Goal: Task Accomplishment & Management: Manage account settings

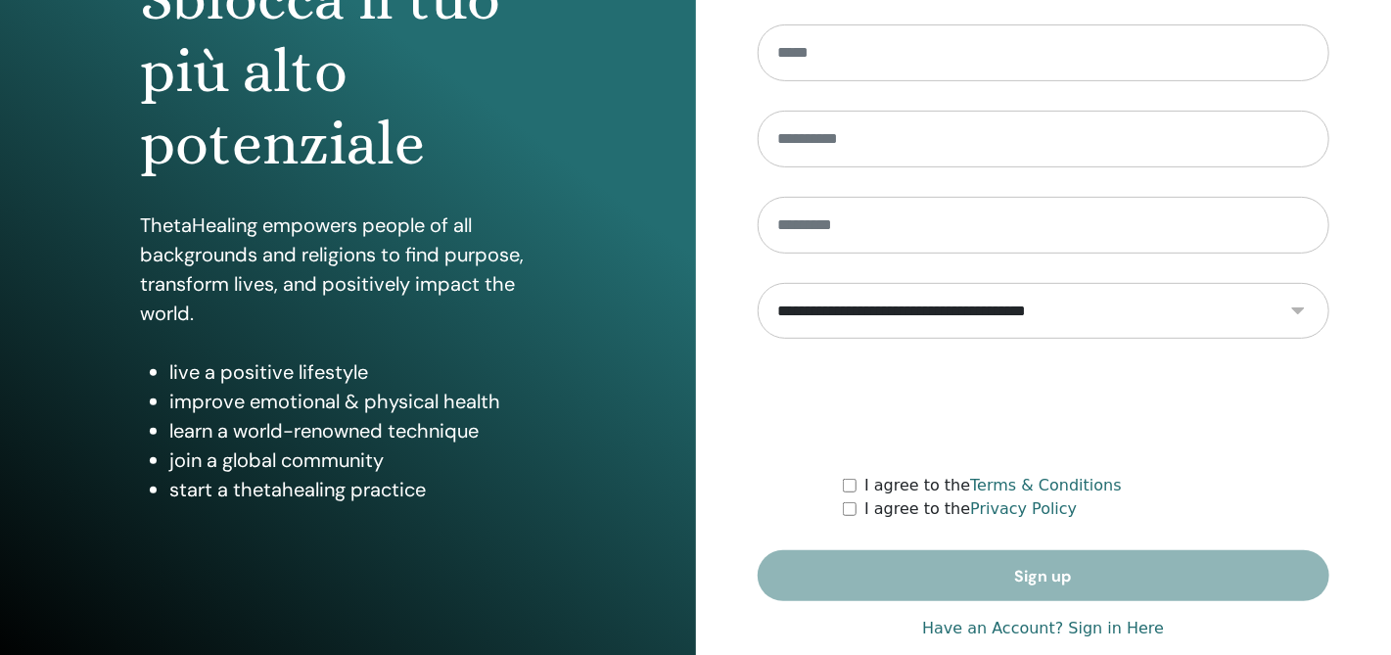
scroll to position [284, 0]
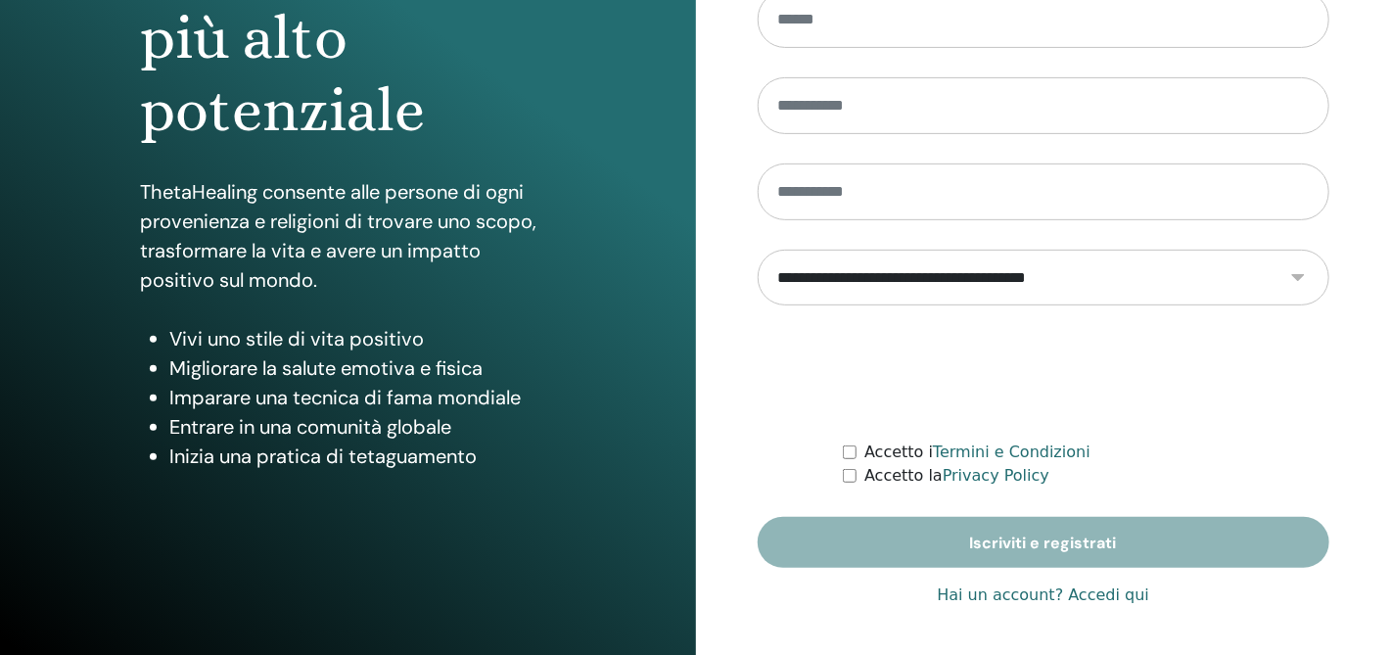
click at [1108, 597] on link "Hai un account? Accedi qui" at bounding box center [1043, 595] width 212 height 23
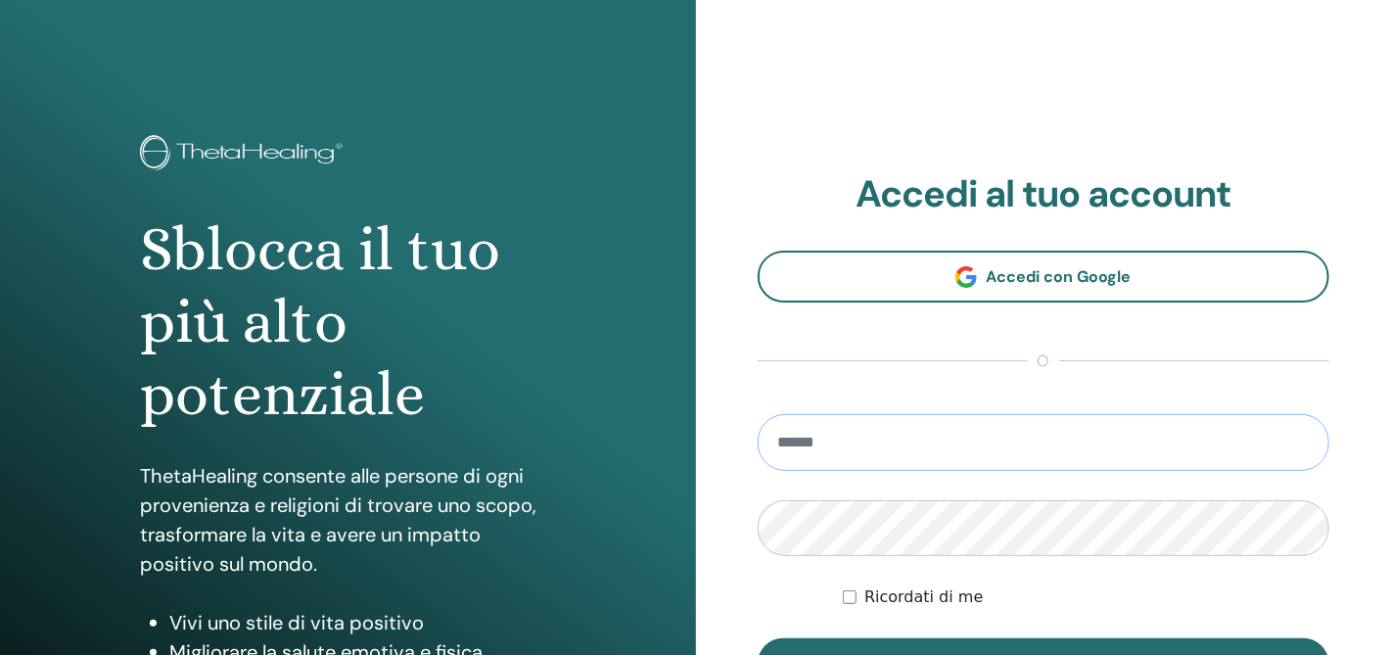
click at [887, 436] on input "email" at bounding box center [1044, 442] width 573 height 57
type input "**********"
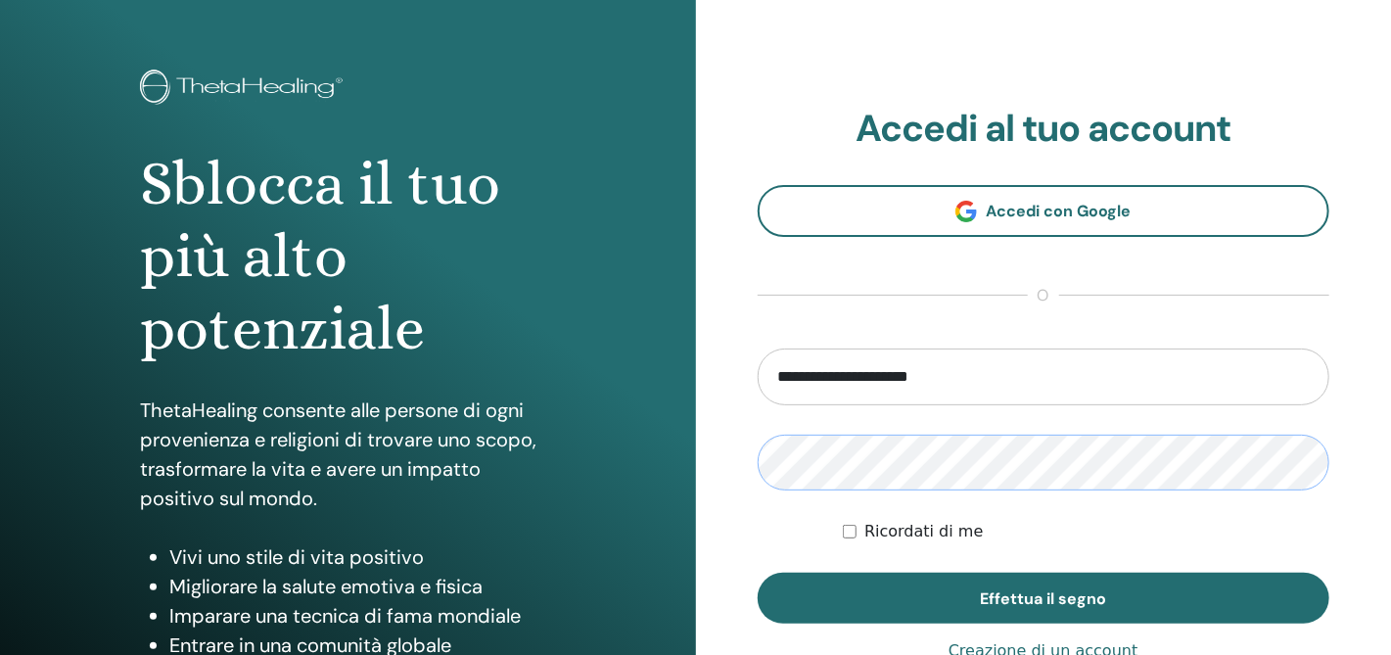
scroll to position [76, 0]
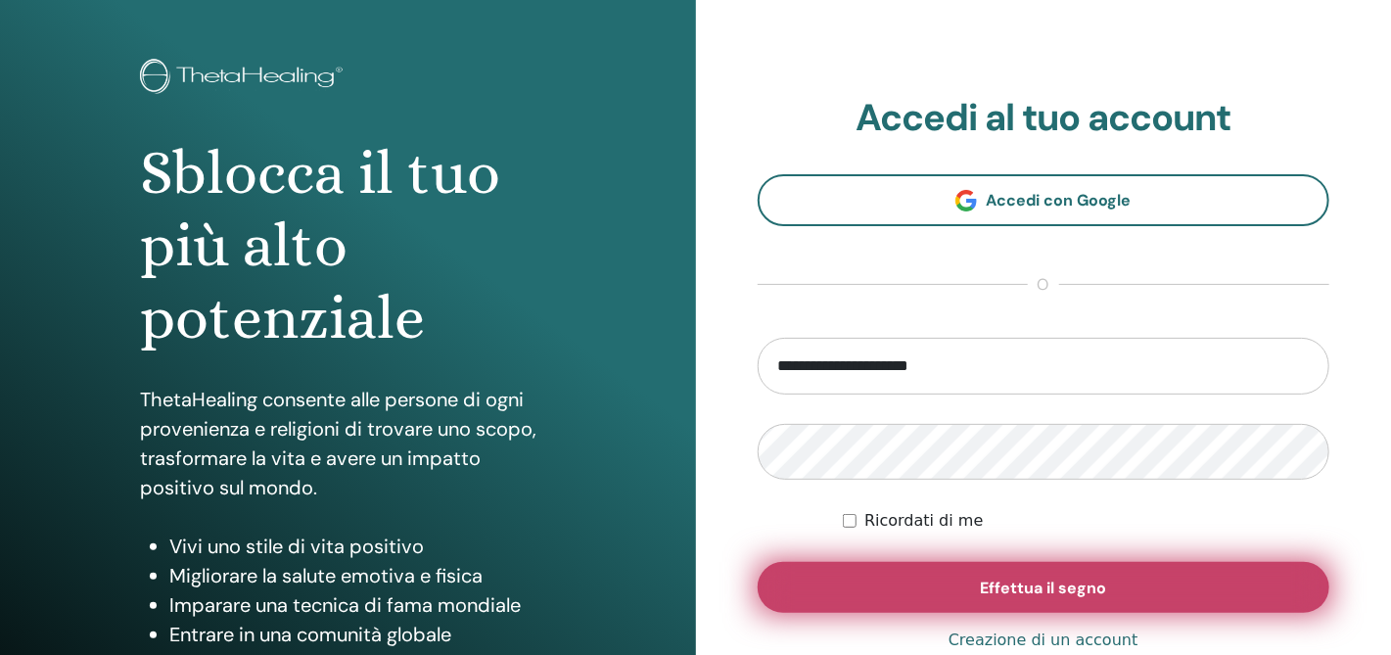
click at [1052, 585] on span "Effettua il segno" at bounding box center [1043, 588] width 126 height 21
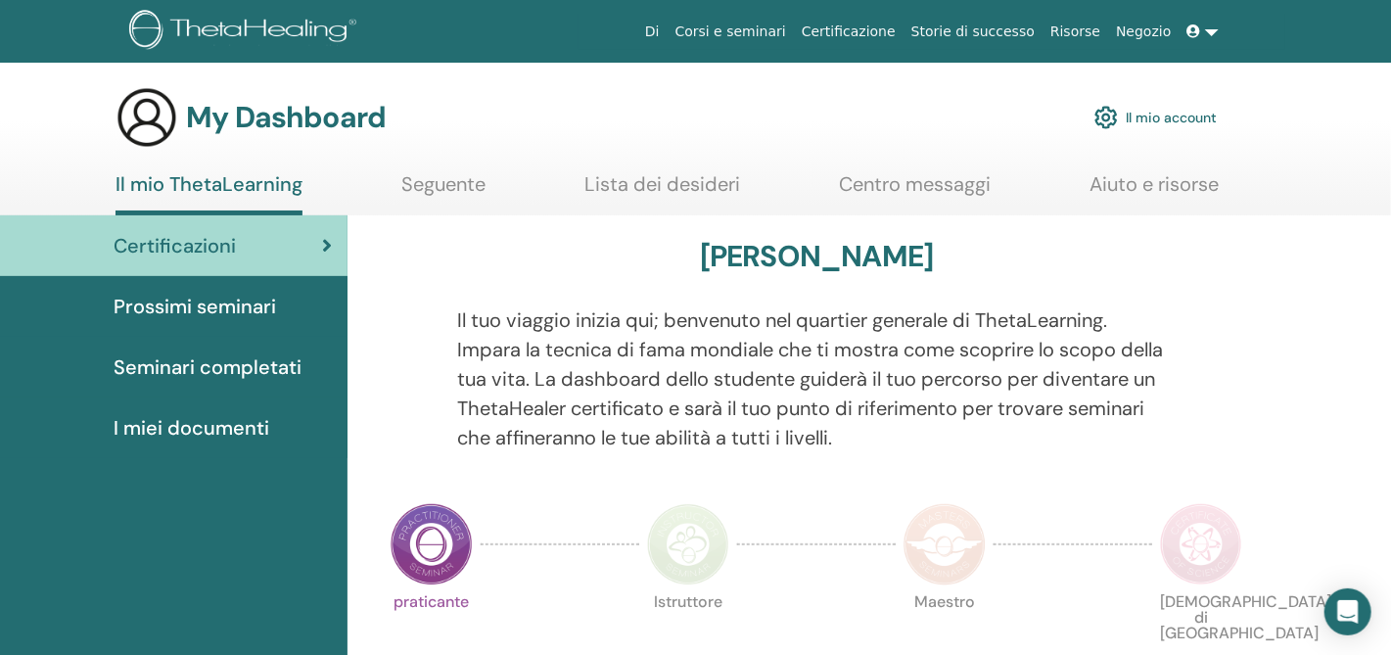
click at [1160, 115] on link "Il mio account" at bounding box center [1156, 117] width 122 height 43
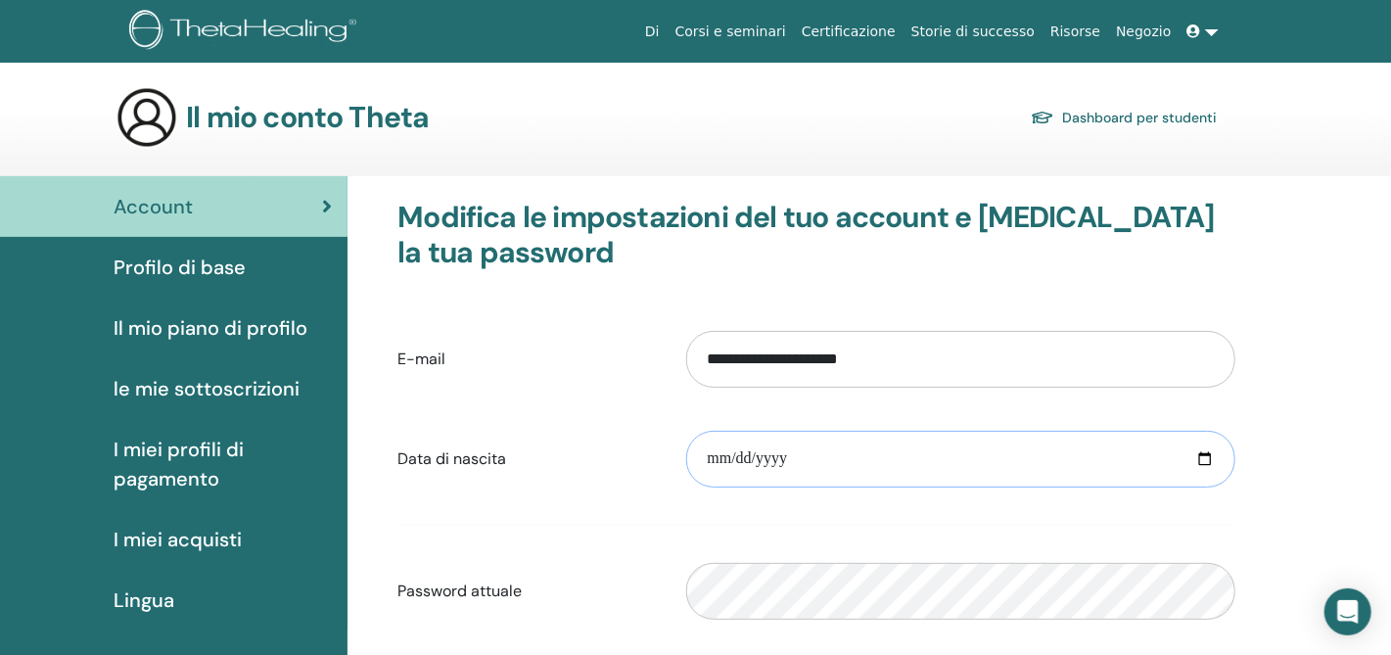
click at [1201, 459] on input "date" at bounding box center [960, 459] width 549 height 57
click at [726, 452] on input "date" at bounding box center [960, 459] width 549 height 57
click at [761, 456] on input "date" at bounding box center [960, 459] width 549 height 57
click at [790, 459] on input "date" at bounding box center [960, 459] width 549 height 57
click at [778, 458] on input "date" at bounding box center [960, 459] width 549 height 57
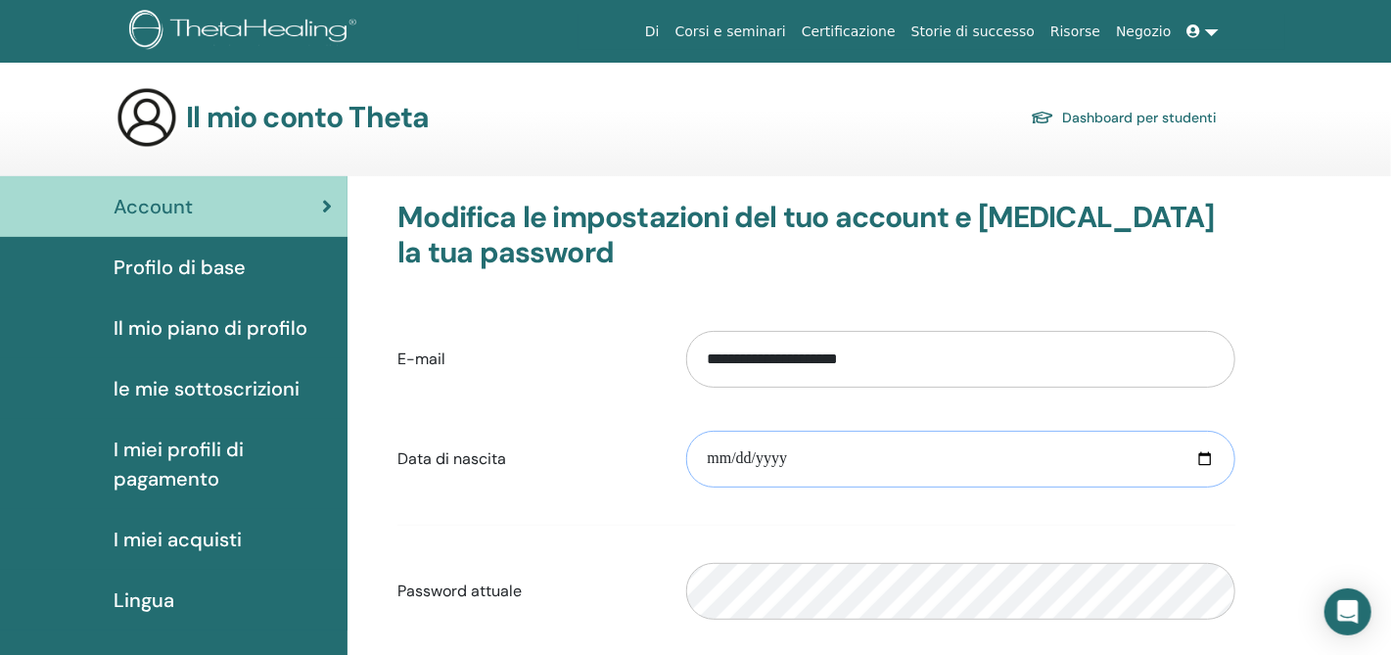
type input "**********"
click at [778, 458] on input "**********" at bounding box center [960, 459] width 549 height 57
click at [803, 453] on input "**********" at bounding box center [960, 459] width 549 height 57
type input "**********"
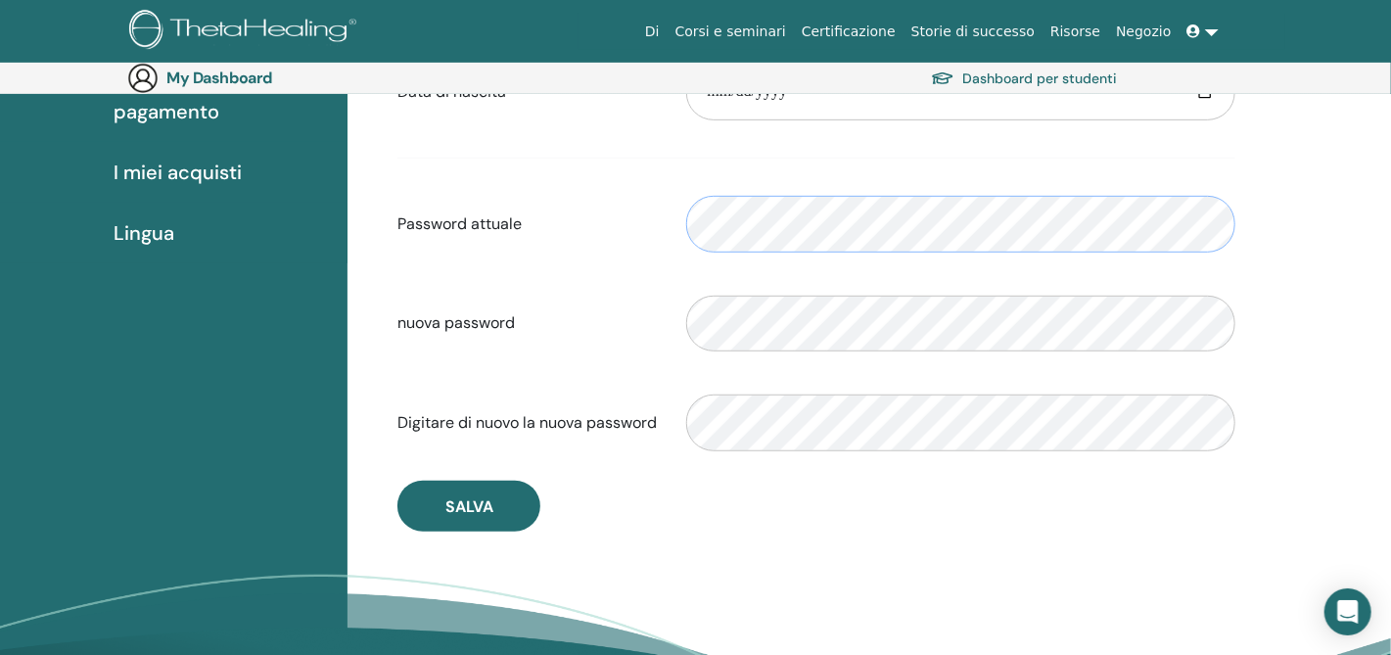
scroll to position [411, 0]
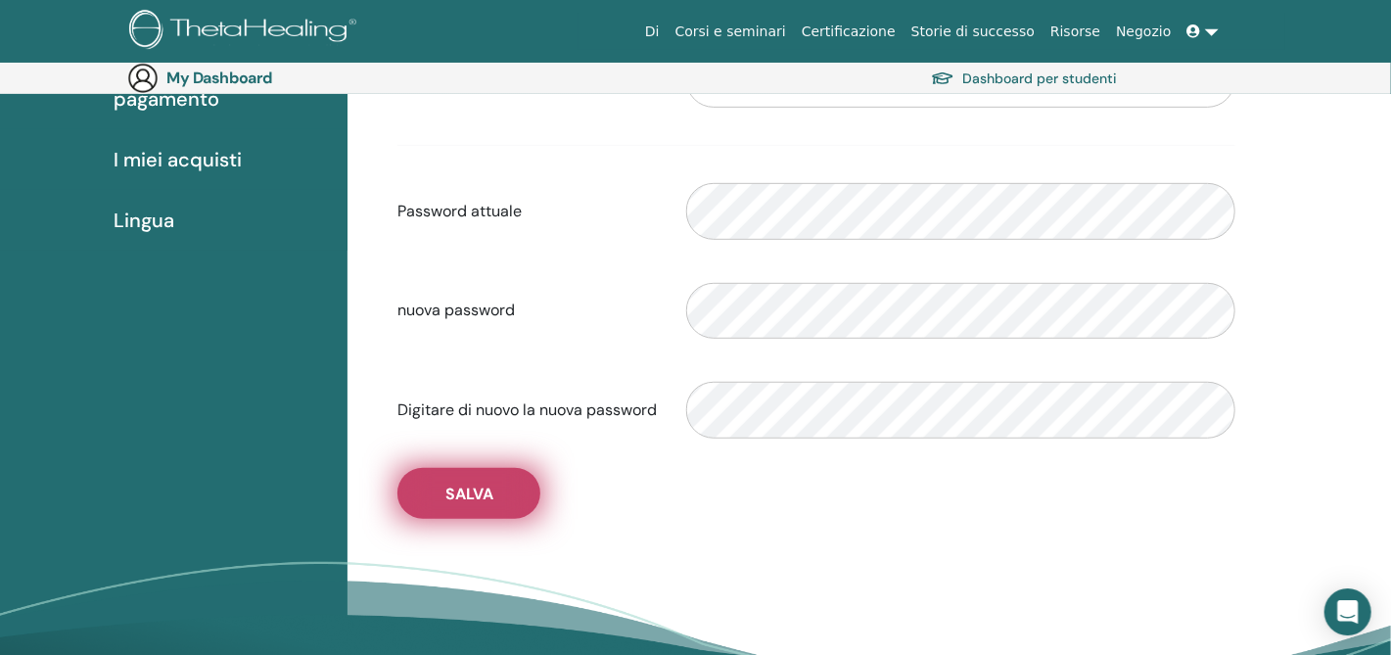
click at [469, 490] on span "Salva" at bounding box center [469, 494] width 48 height 21
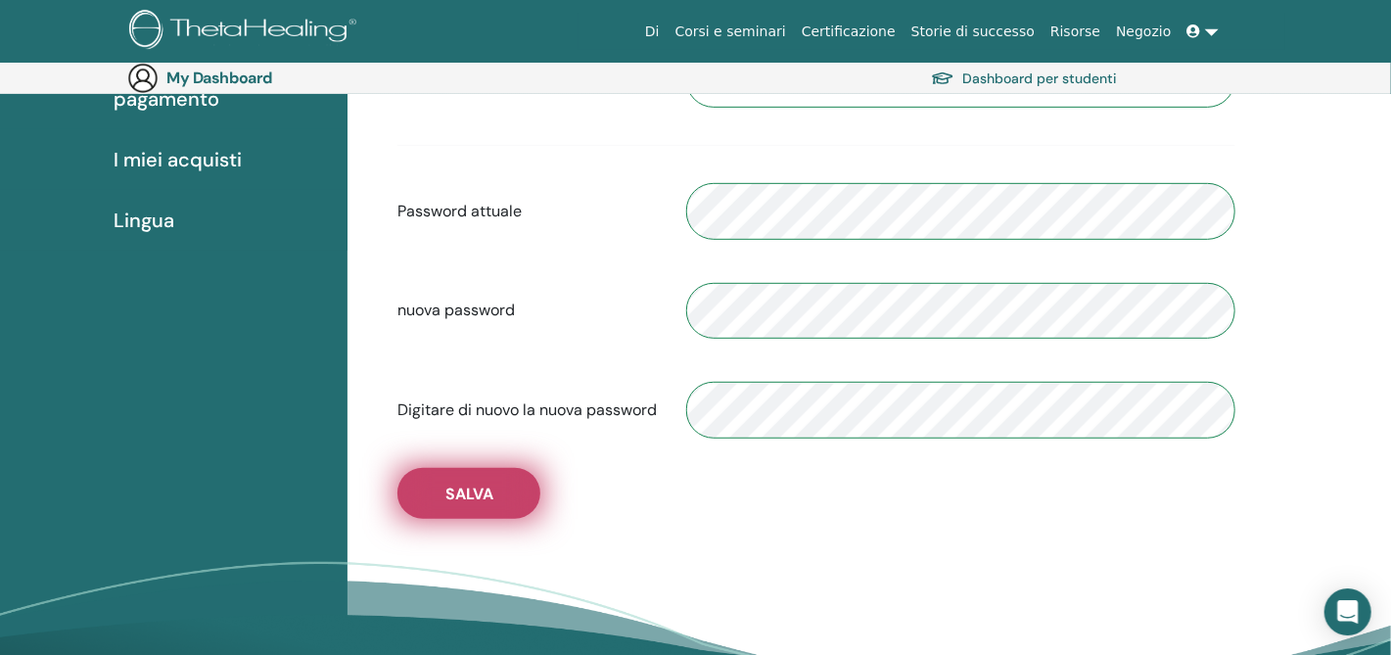
click at [460, 499] on span "Salva" at bounding box center [469, 494] width 48 height 21
click at [491, 492] on span "Salva" at bounding box center [469, 494] width 48 height 21
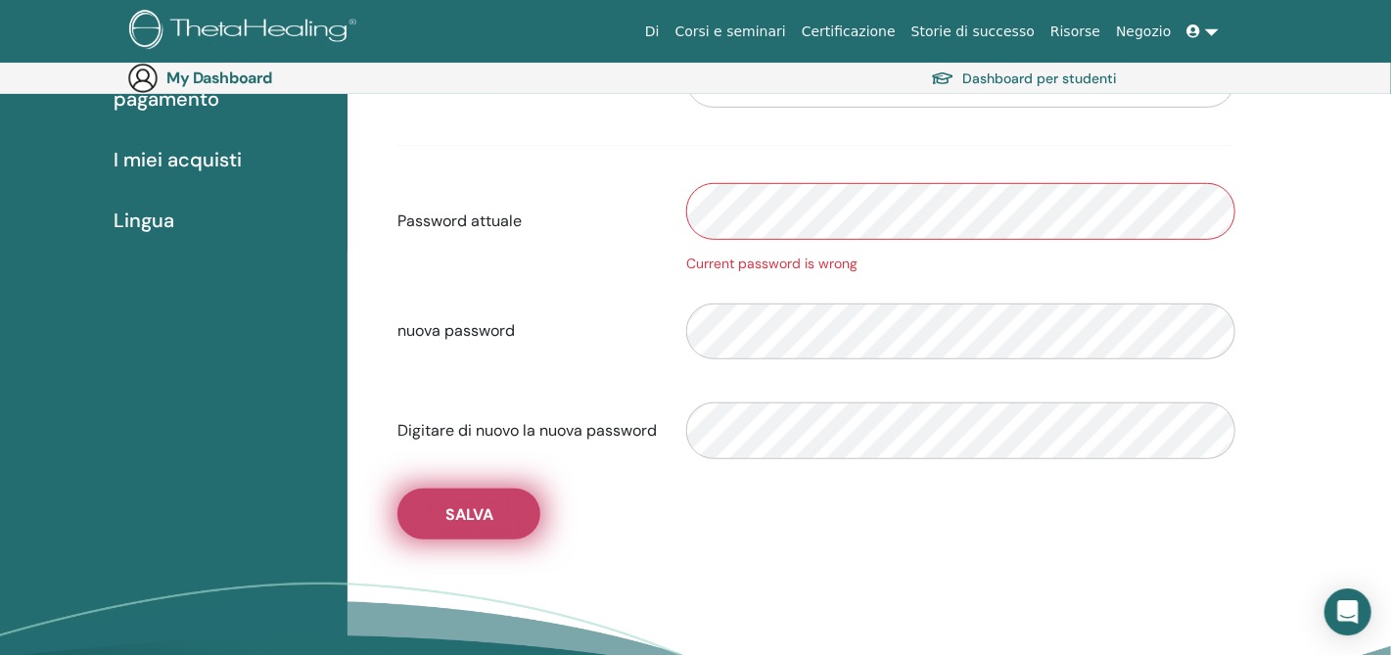
click at [465, 526] on button "Salva" at bounding box center [469, 514] width 143 height 51
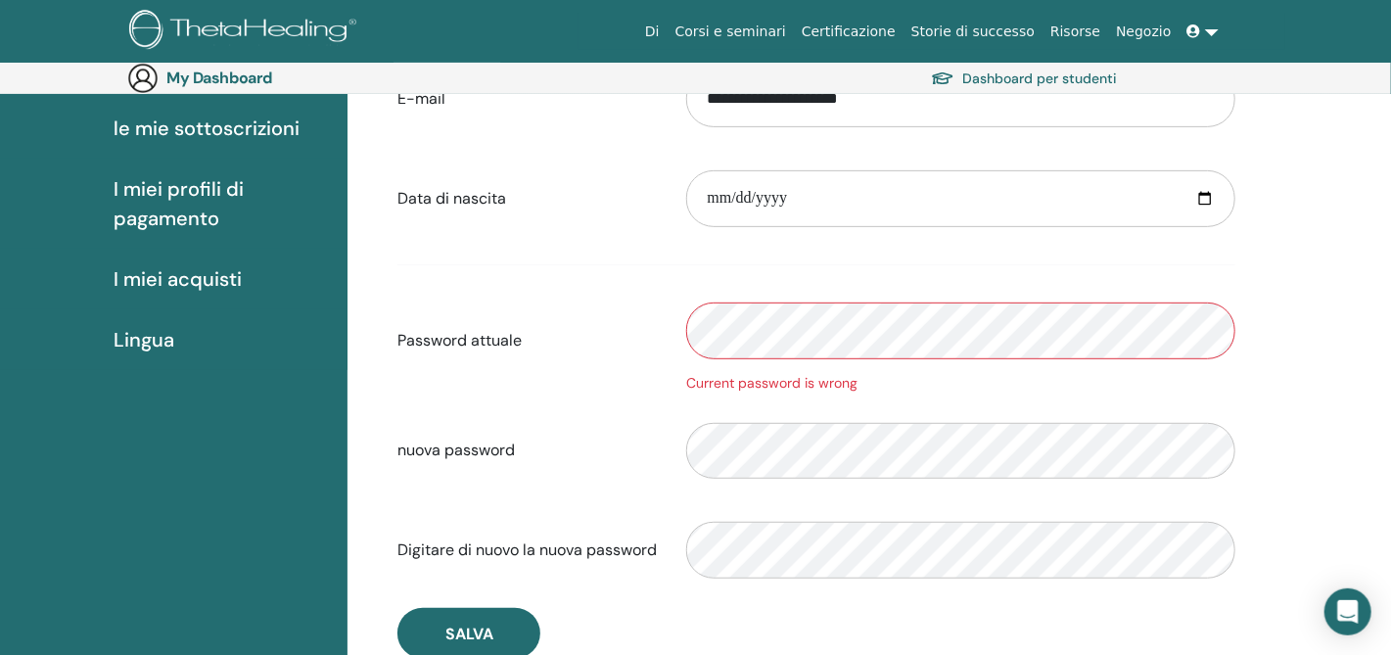
scroll to position [290, 0]
click at [530, 291] on div "Password attuale Current password is wrong" at bounding box center [816, 343] width 867 height 105
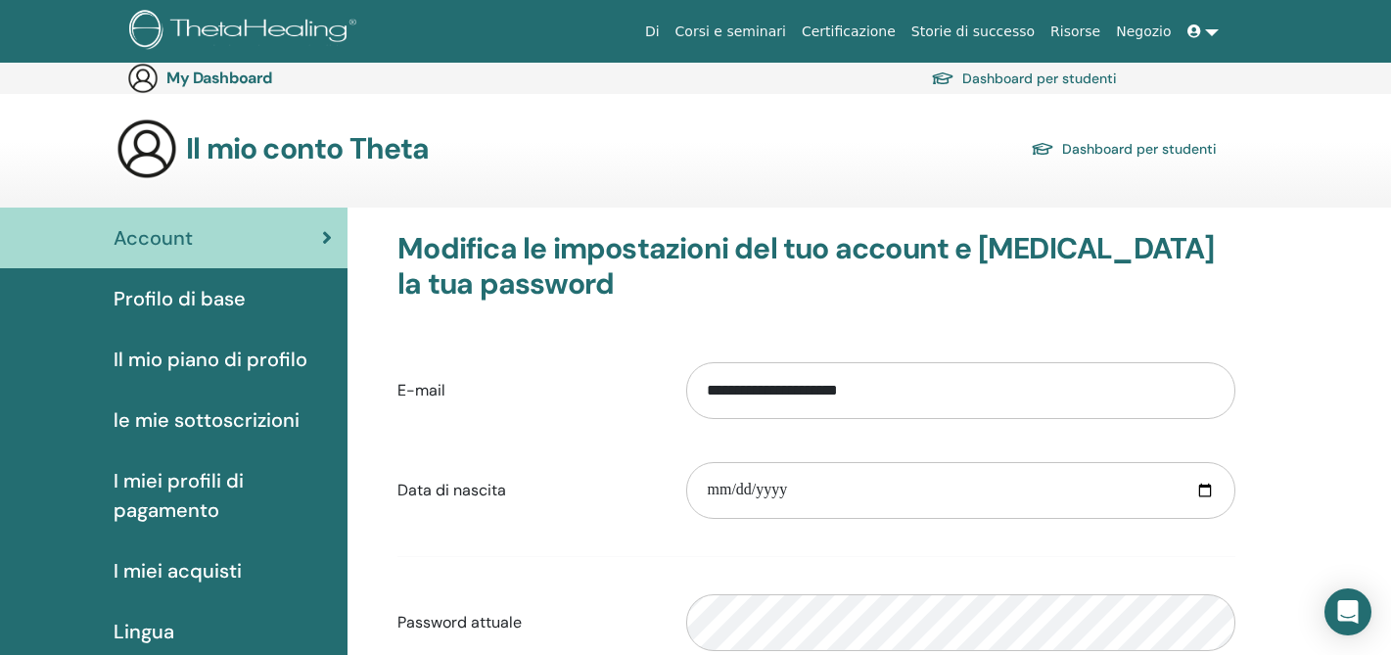
scroll to position [290, 0]
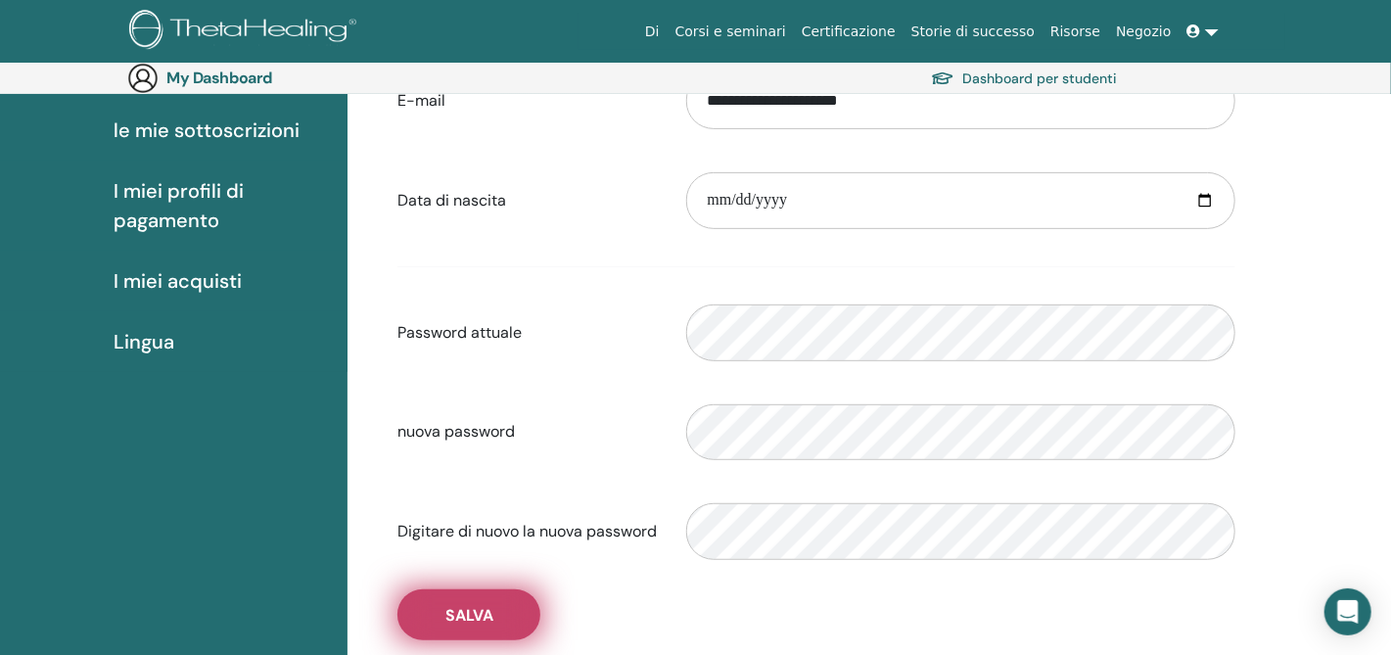
click at [475, 628] on button "Salva" at bounding box center [469, 614] width 143 height 51
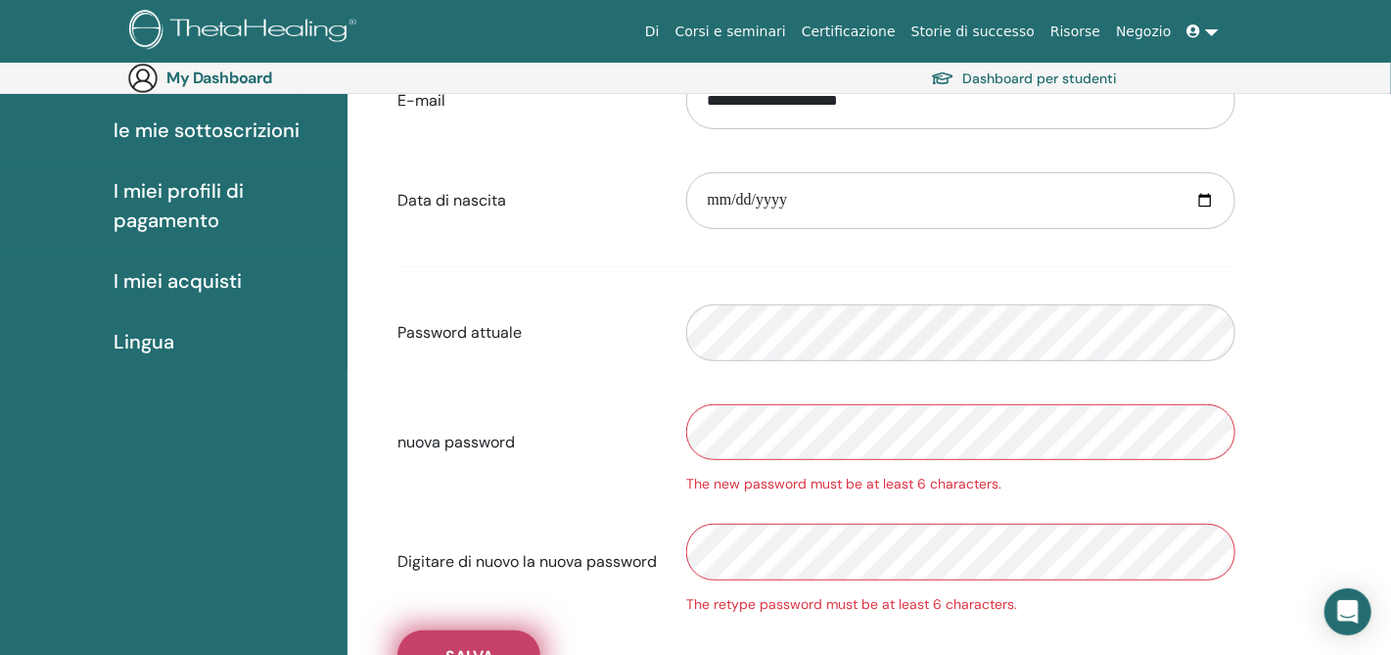
click at [484, 647] on span "Salva" at bounding box center [469, 656] width 48 height 21
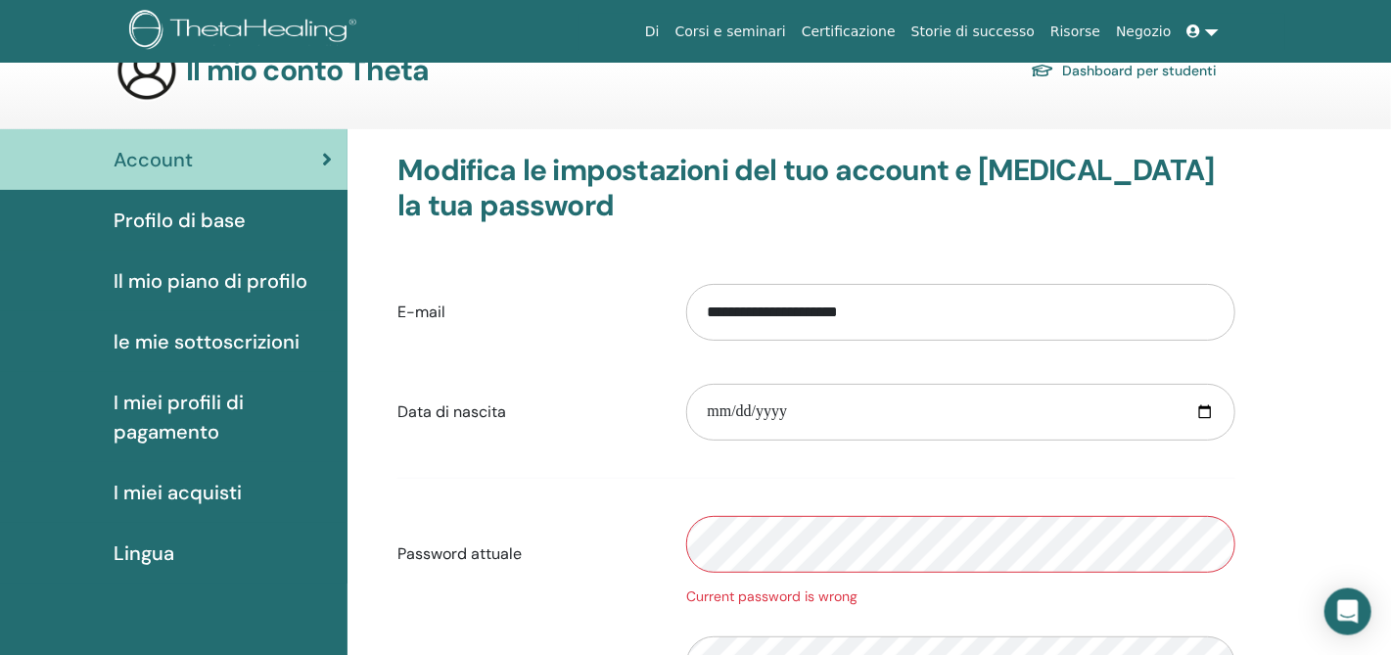
scroll to position [0, 0]
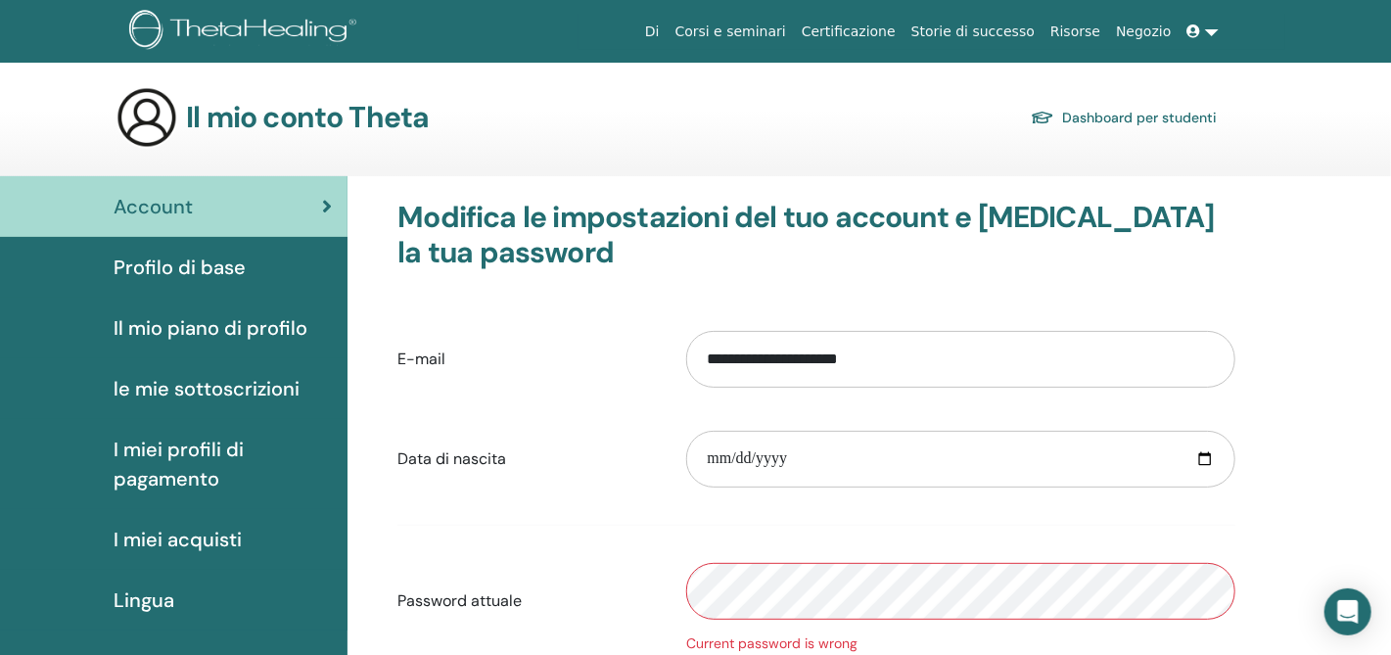
click at [182, 269] on span "Profilo di base" at bounding box center [180, 267] width 132 height 29
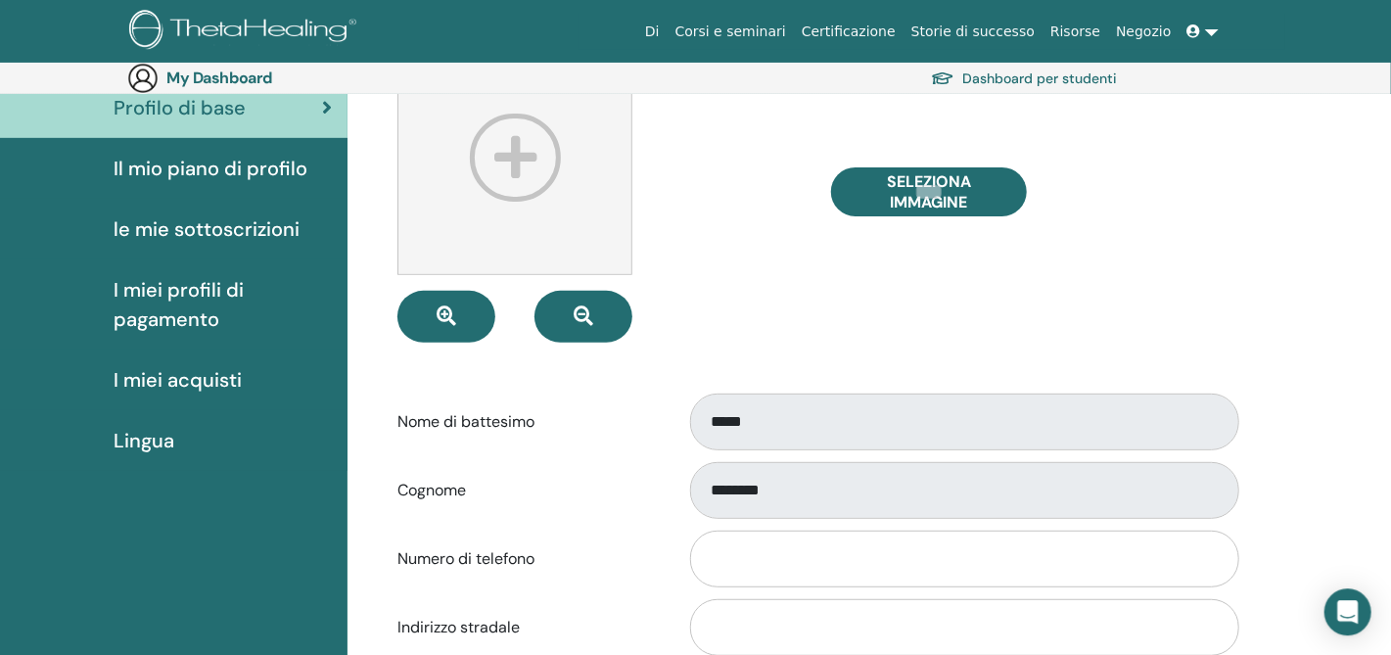
scroll to position [210, 0]
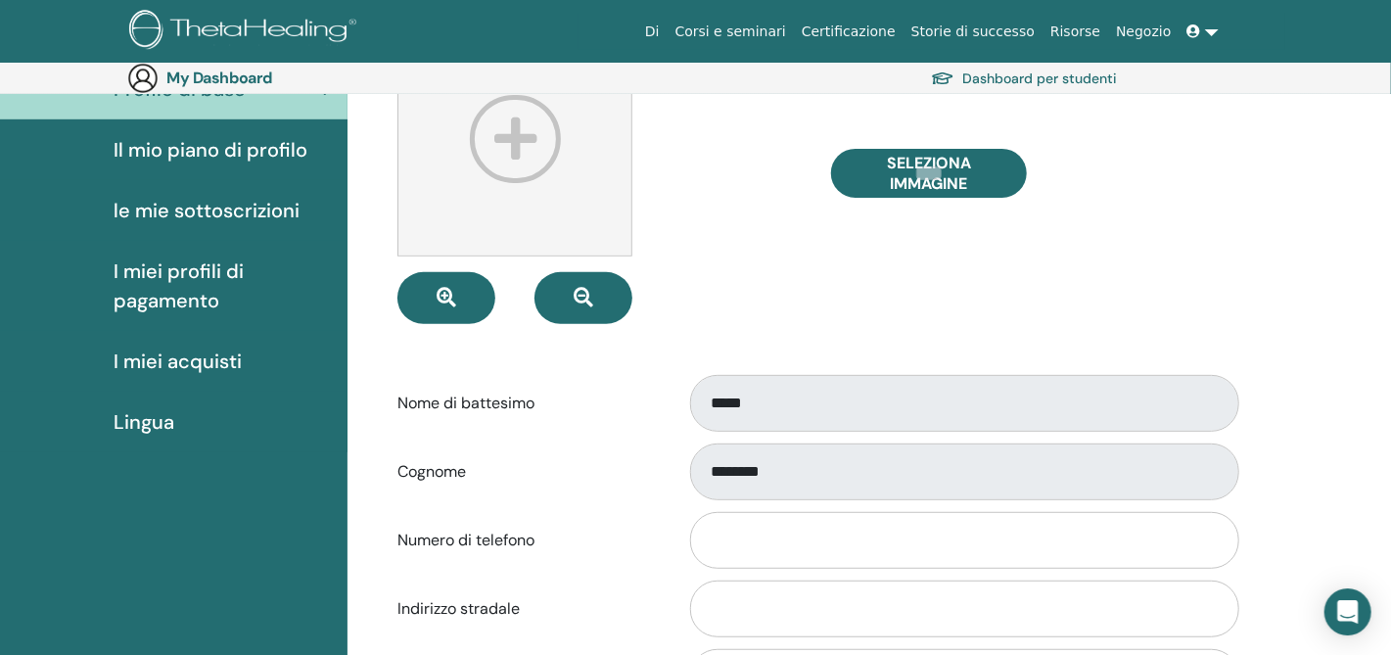
click at [199, 361] on span "I miei acquisti" at bounding box center [178, 361] width 128 height 29
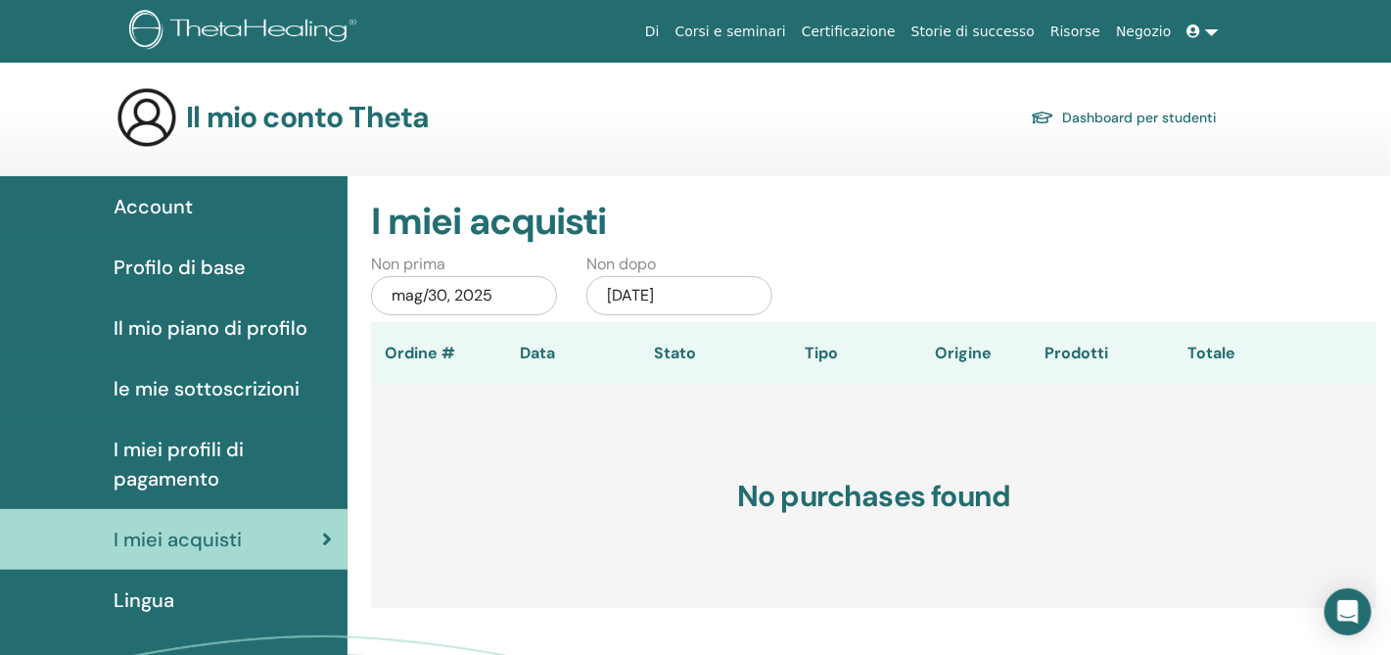
click at [237, 327] on span "Il mio piano di profilo" at bounding box center [211, 327] width 194 height 29
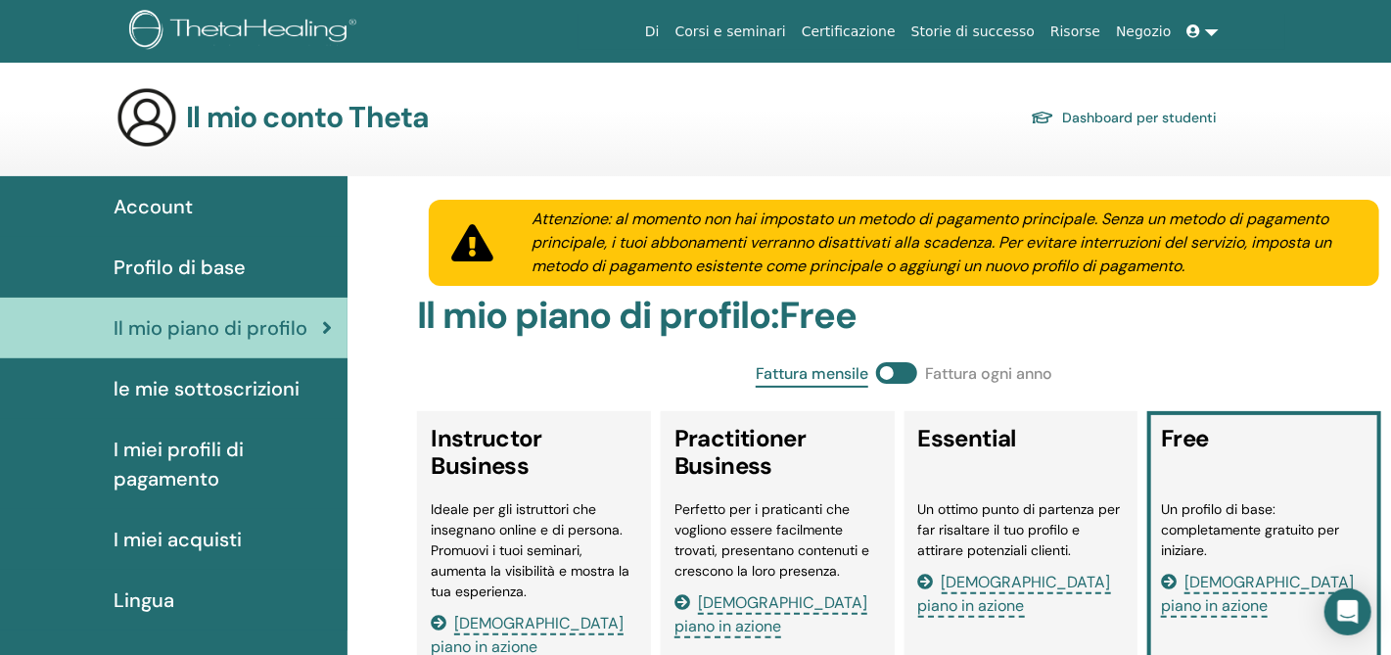
click at [1277, 581] on span "[DEMOGRAPHIC_DATA] piano in azione" at bounding box center [1257, 595] width 193 height 46
click at [217, 262] on span "Profilo di base" at bounding box center [180, 267] width 132 height 29
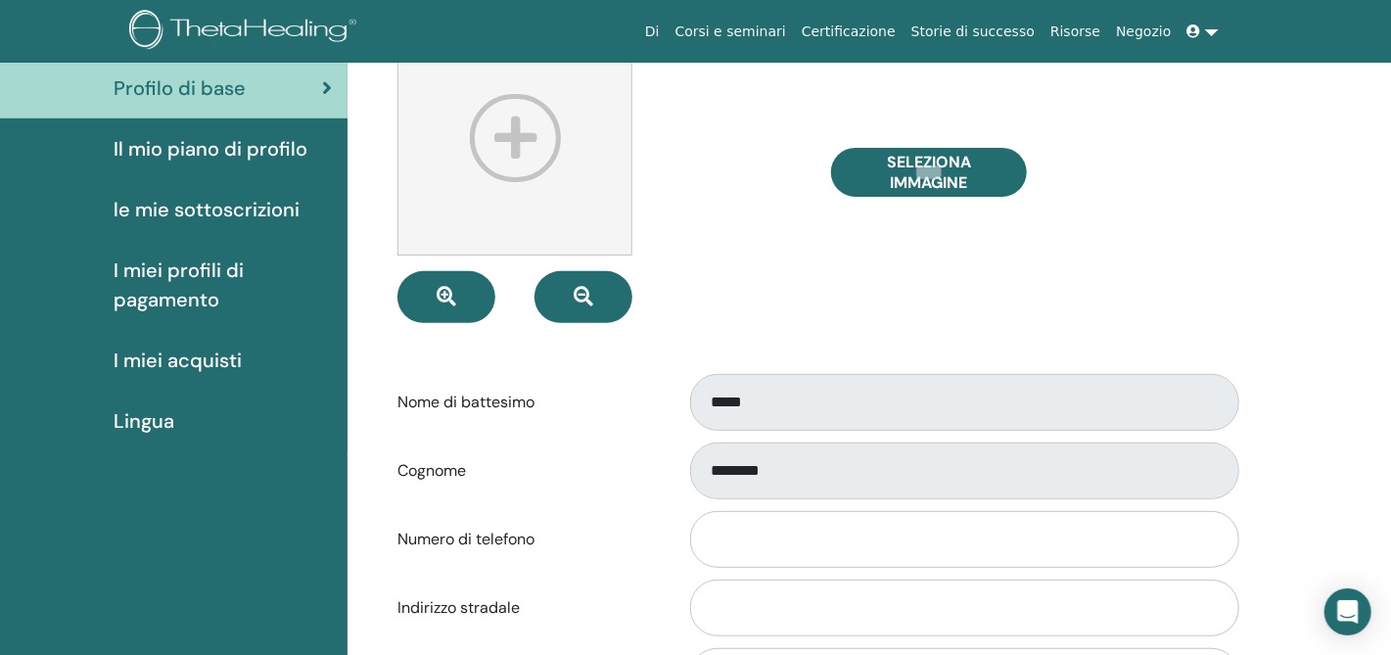
scroll to position [99, 0]
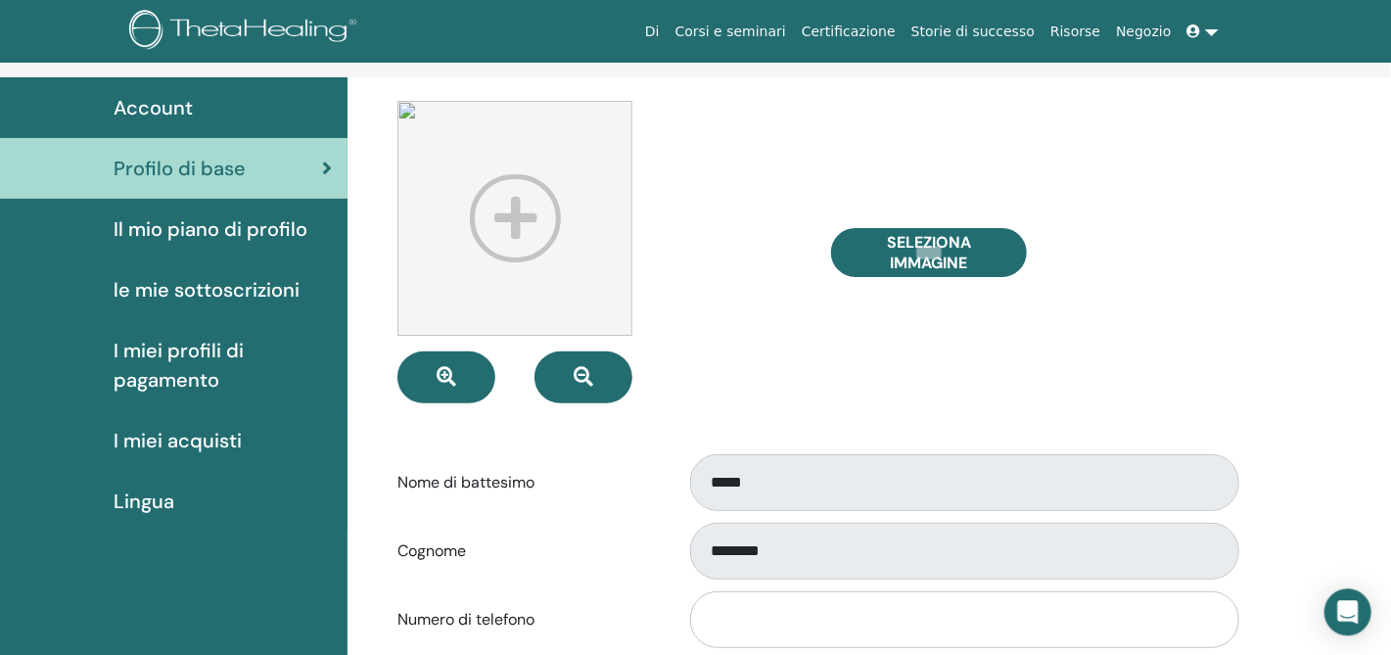
click at [1209, 32] on link at bounding box center [1203, 32] width 47 height 36
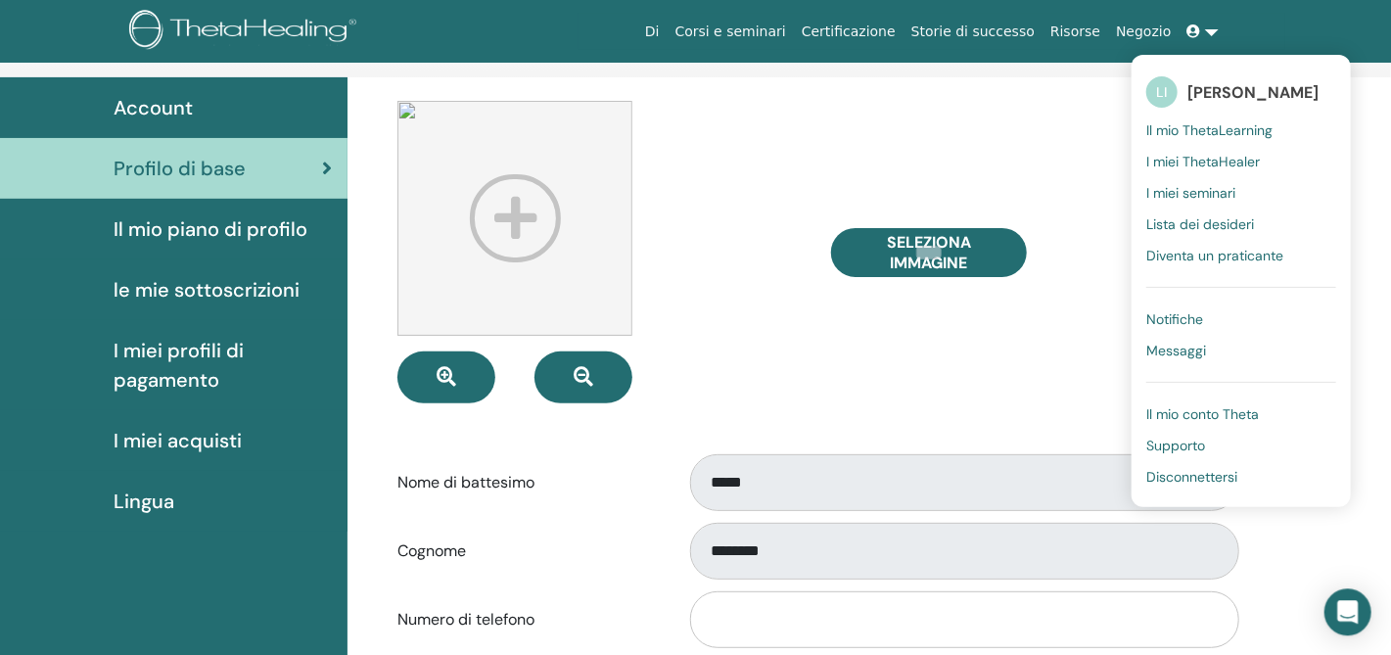
click at [1191, 446] on span "Supporto" at bounding box center [1175, 446] width 59 height 18
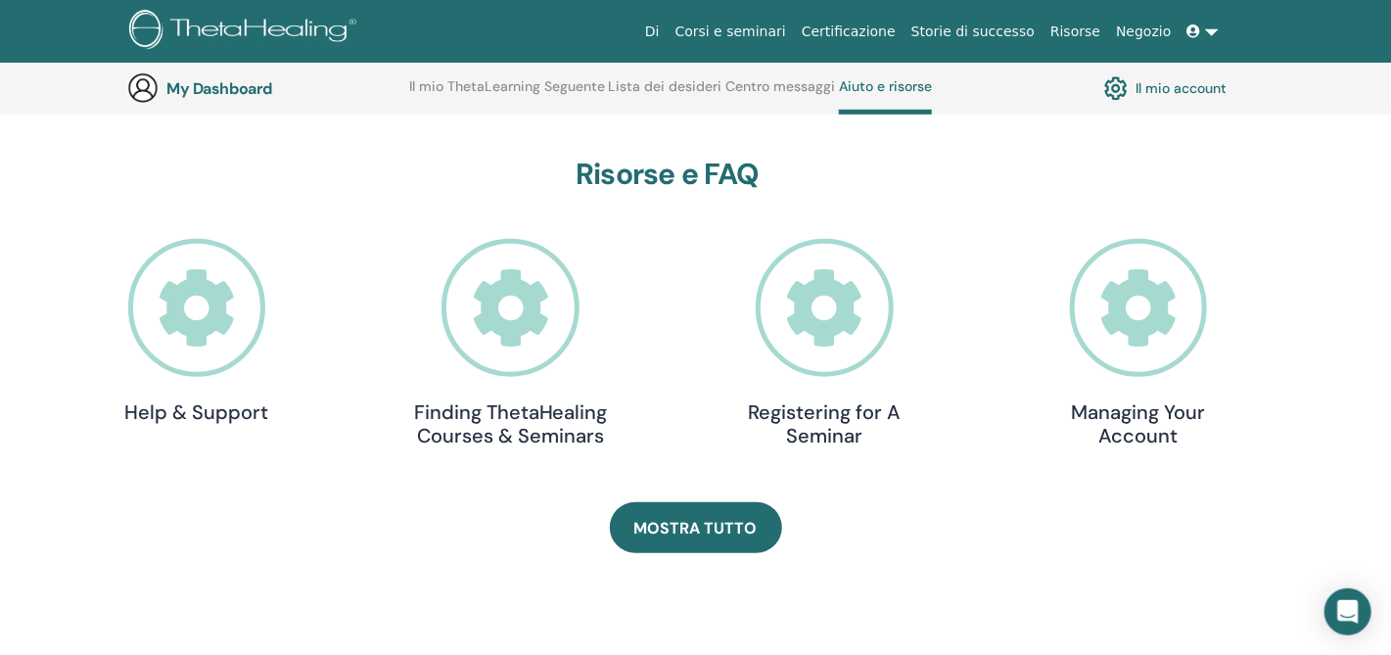
scroll to position [566, 0]
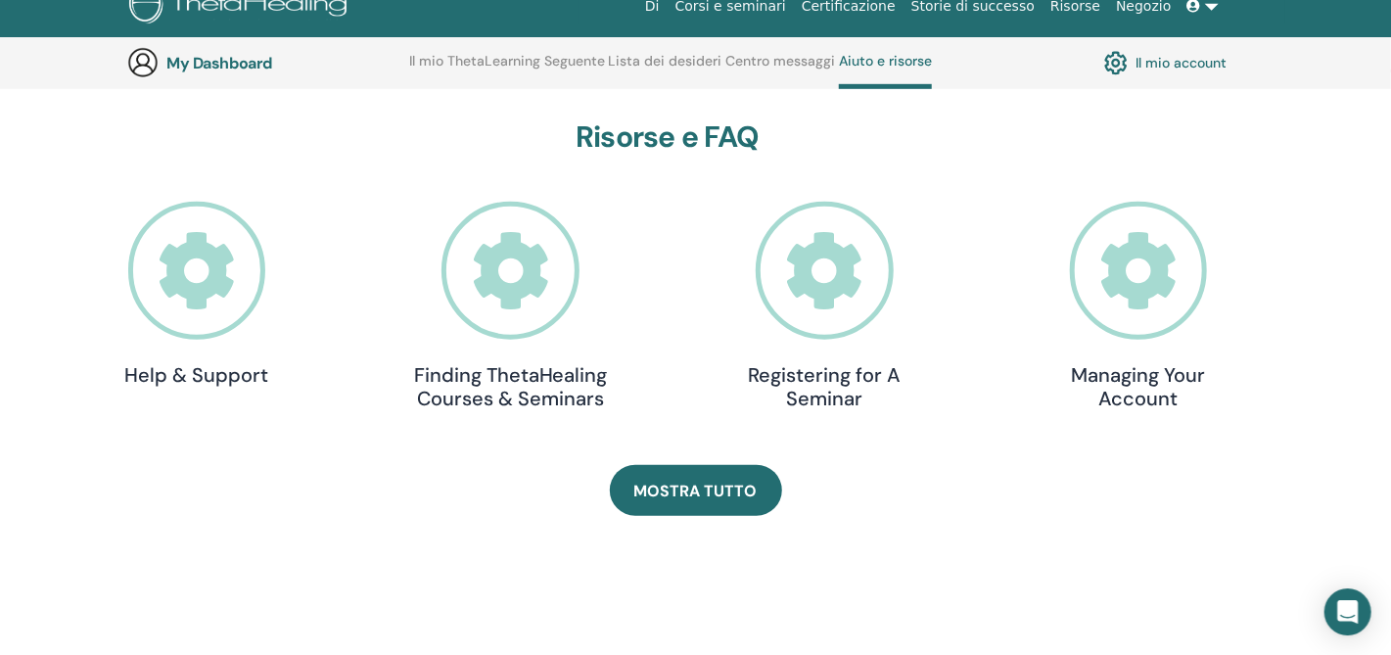
click at [194, 284] on icon at bounding box center [197, 271] width 138 height 138
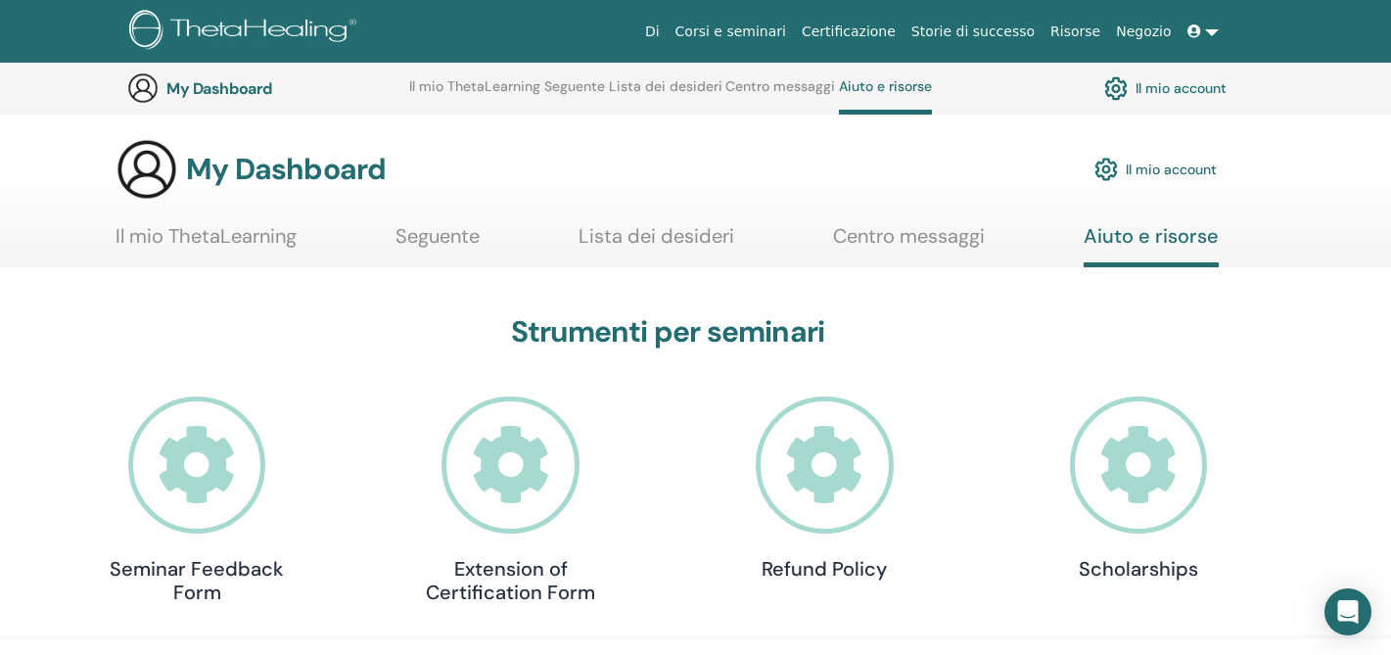
scroll to position [566, 0]
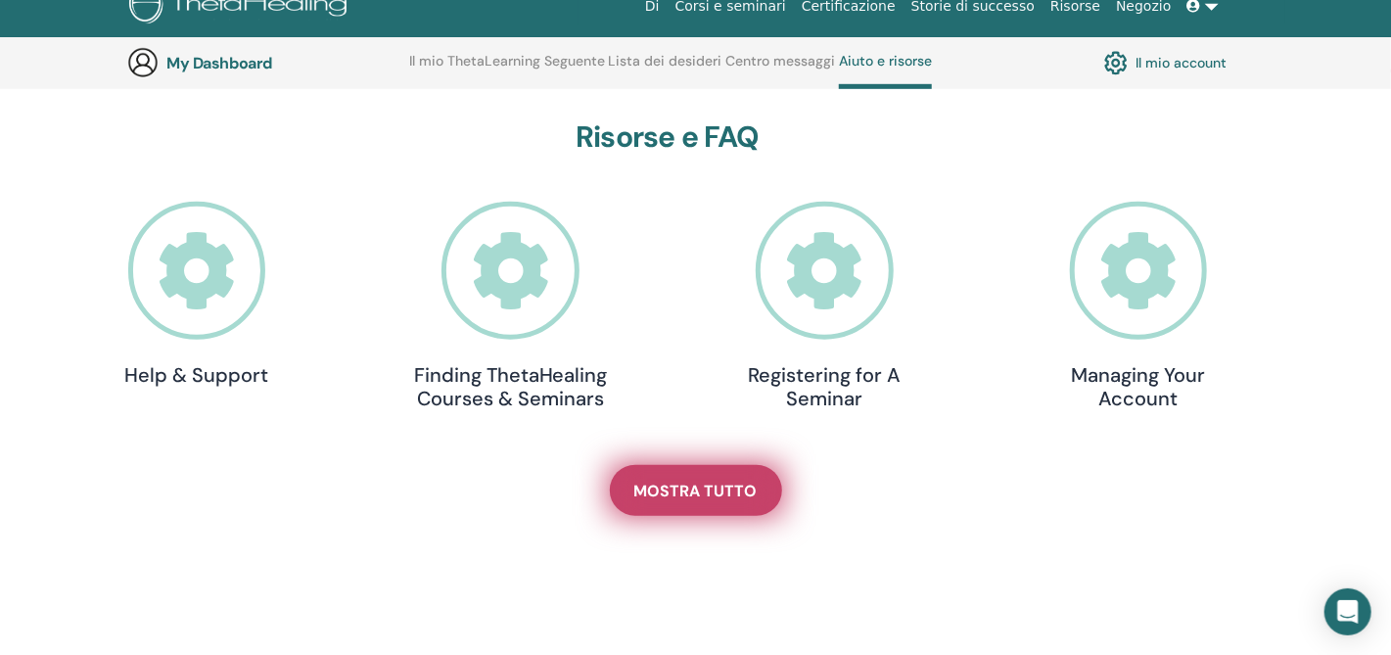
click at [691, 492] on span "Mostra tutto" at bounding box center [695, 491] width 123 height 21
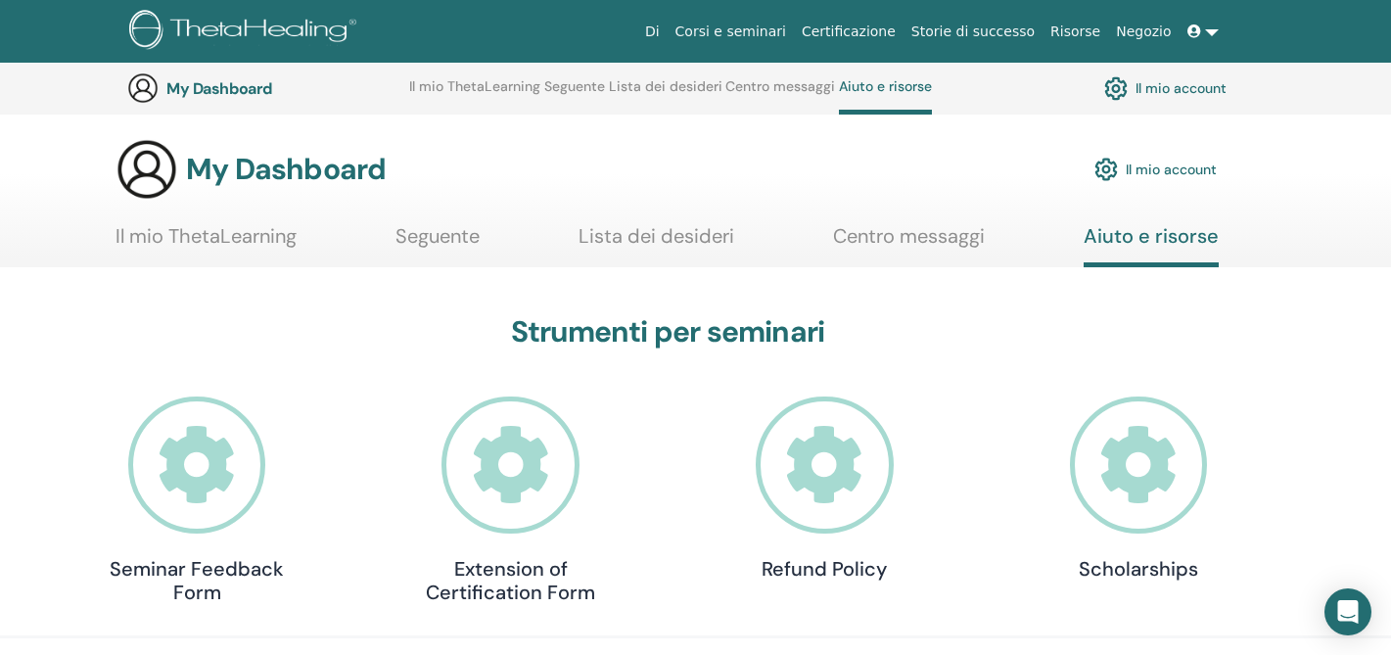
scroll to position [566, 0]
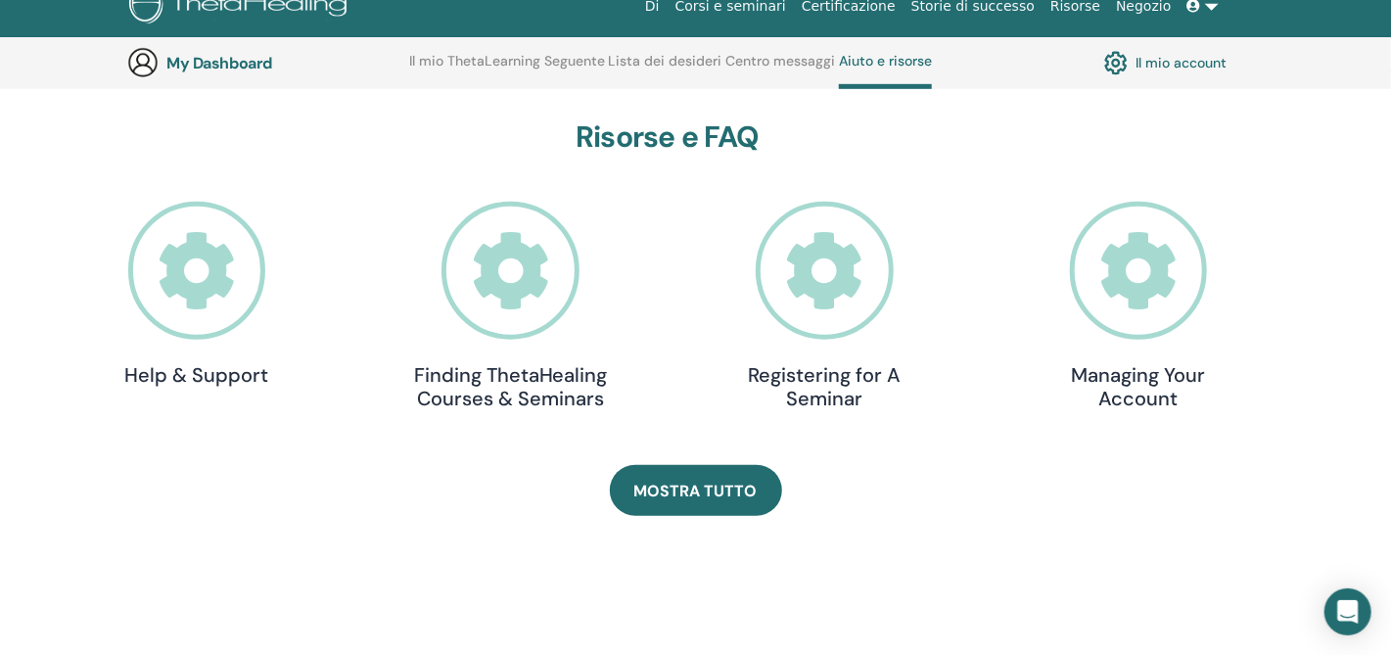
click at [1090, 8] on link "Risorse" at bounding box center [1076, 6] width 66 height 36
